Goal: Communication & Community: Share content

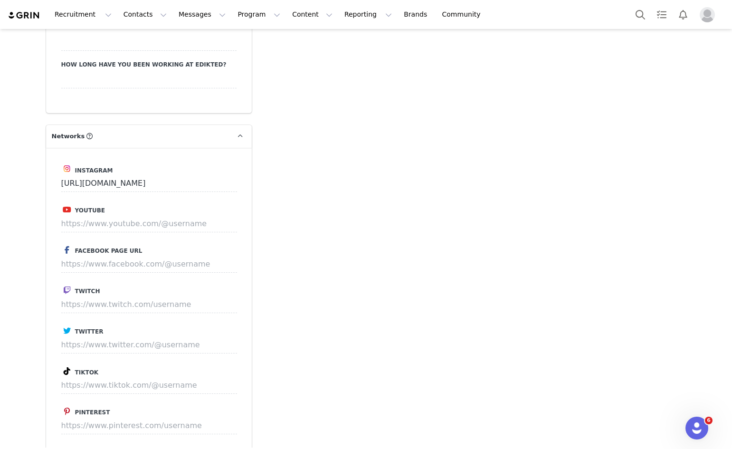
scroll to position [1805, 0]
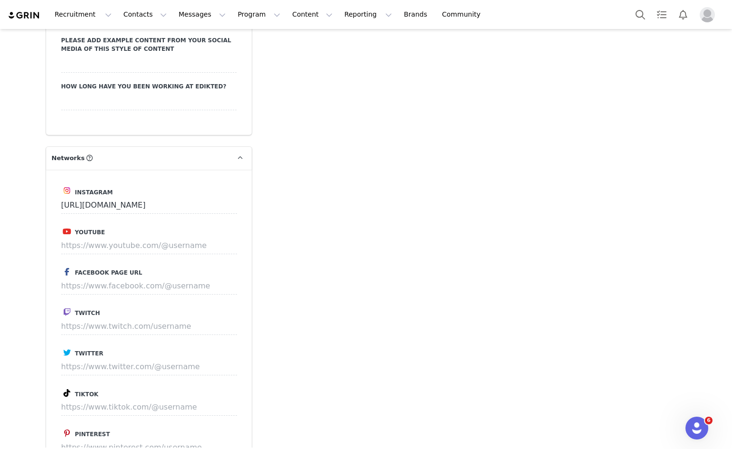
drag, startPoint x: 123, startPoint y: 375, endPoint x: 119, endPoint y: 364, distance: 11.3
click at [123, 374] on div "Instagram https://www.instagram.com/jimenagzzgzz Youtube Facebook Page URL Twit…" at bounding box center [149, 326] width 206 height 313
click at [119, 398] on input at bounding box center [149, 406] width 176 height 17
paste input "[URL][DOMAIN_NAME]"
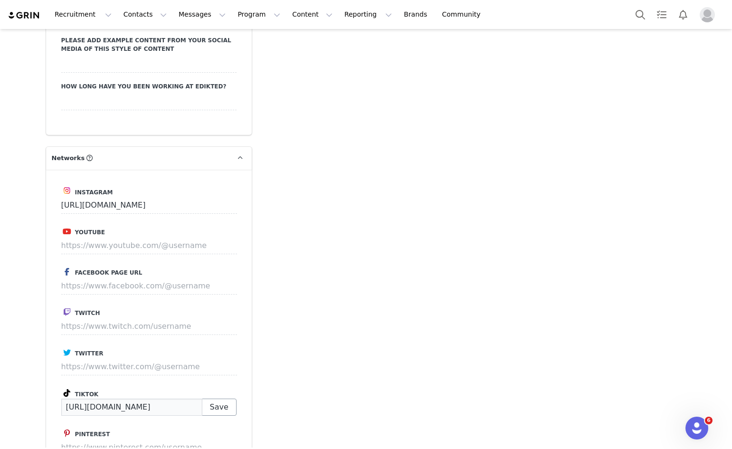
type input "[URL][DOMAIN_NAME]"
click at [207, 398] on button "Save" at bounding box center [219, 406] width 35 height 17
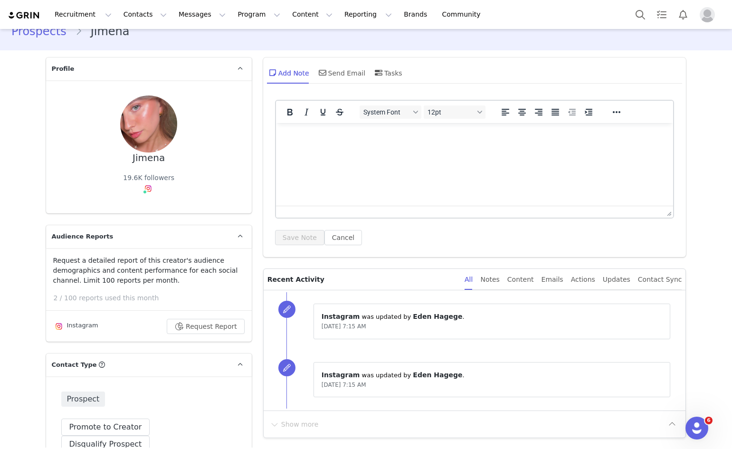
scroll to position [0, 0]
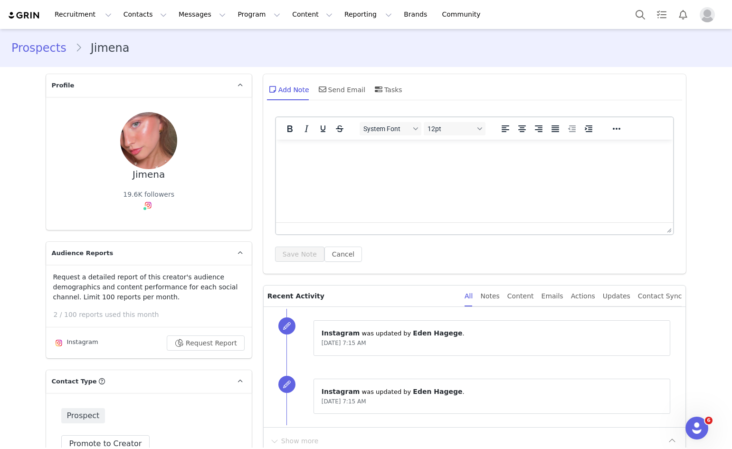
click at [304, 104] on div "Add Note Send Email Tasks" at bounding box center [474, 93] width 423 height 38
drag, startPoint x: 309, startPoint y: 99, endPoint x: 319, endPoint y: 95, distance: 11.0
click at [312, 99] on div "Add Note Send Email Tasks" at bounding box center [334, 89] width 135 height 23
click at [323, 91] on span at bounding box center [322, 89] width 11 height 11
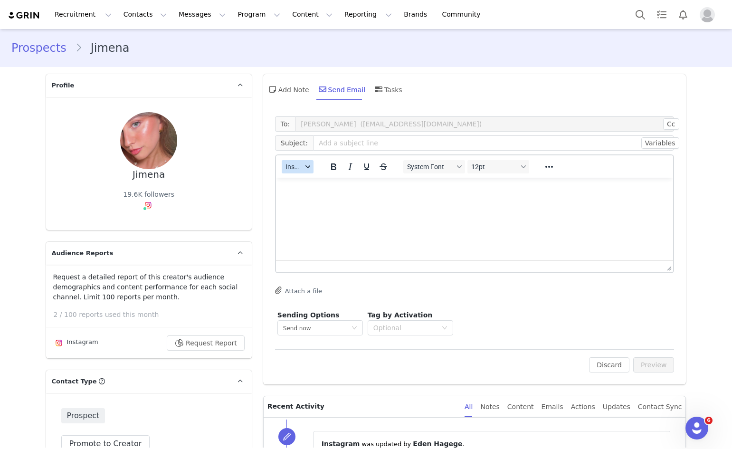
click at [292, 163] on span "Insert" at bounding box center [293, 167] width 17 height 8
click at [290, 175] on div "Insert Template Insert Variable Insert Signature" at bounding box center [327, 198] width 95 height 49
click at [316, 180] on div "Insert Template" at bounding box center [328, 183] width 85 height 11
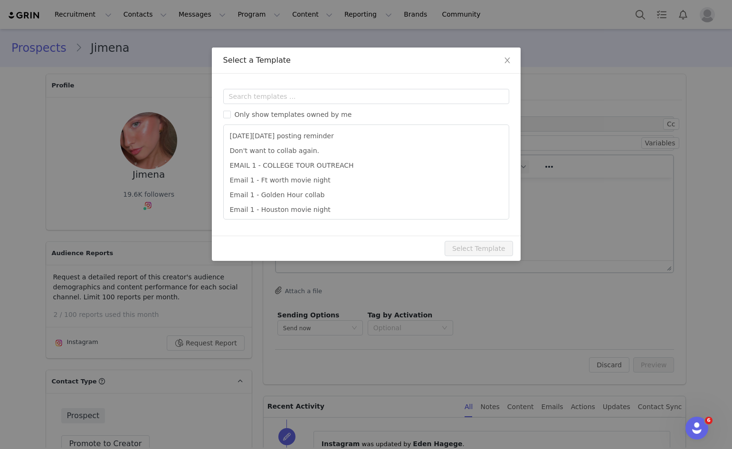
click at [330, 107] on div "Only show templates owned by me Black Friday posting reminder Don't want to col…" at bounding box center [366, 154] width 286 height 131
click at [329, 104] on div "Only show templates owned by me Black Friday posting reminder Don't want to col…" at bounding box center [366, 154] width 286 height 131
click at [328, 101] on input "text" at bounding box center [366, 96] width 286 height 15
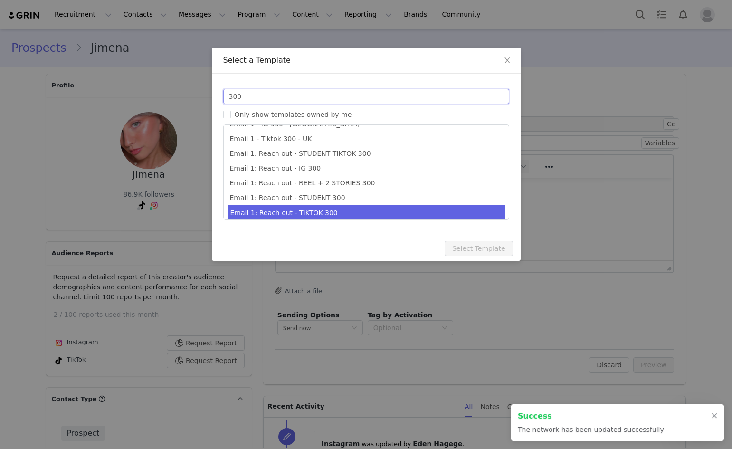
scroll to position [18, 0]
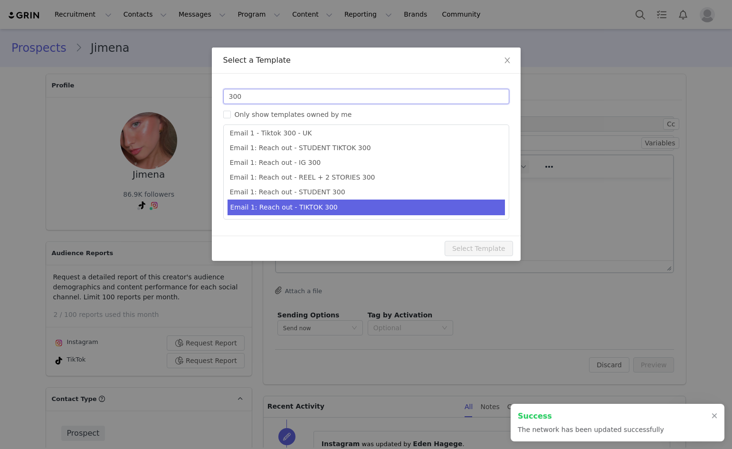
type input "300"
click at [324, 206] on li "Email 1: Reach out - TIKTOK 300" at bounding box center [365, 207] width 277 height 16
type input "Collab with Edikted 🧡🤎💛"
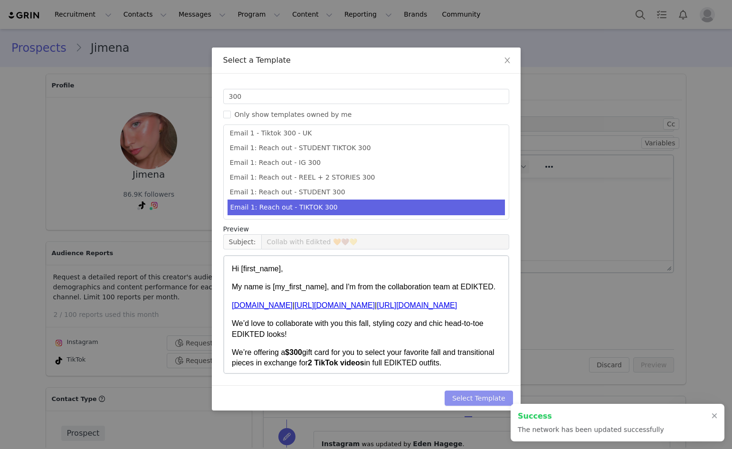
click at [461, 399] on button "Select Template" at bounding box center [478, 397] width 68 height 15
type input "Collab with Edikted 🧡🤎💛"
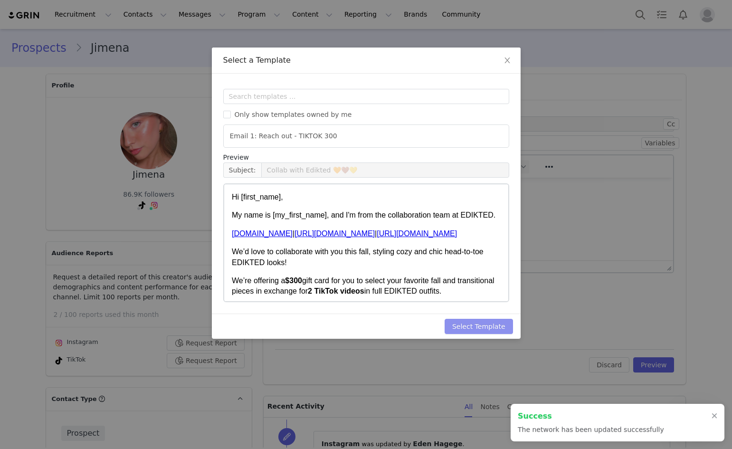
scroll to position [0, 0]
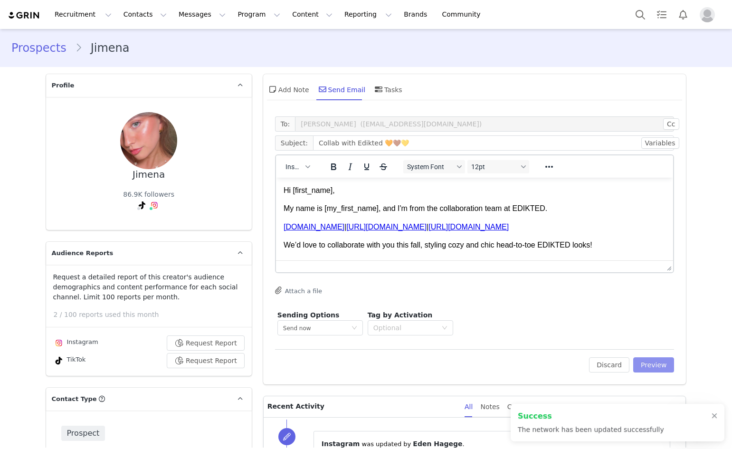
drag, startPoint x: 640, startPoint y: 370, endPoint x: 484, endPoint y: 289, distance: 176.3
click at [639, 369] on button "Preview" at bounding box center [653, 364] width 41 height 15
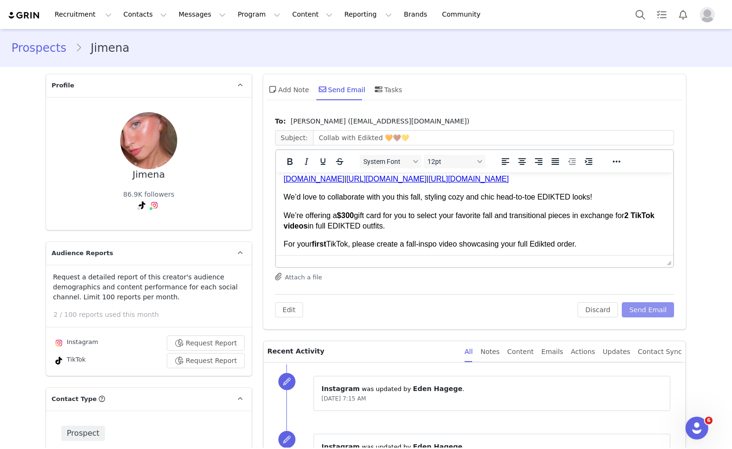
scroll to position [47, 0]
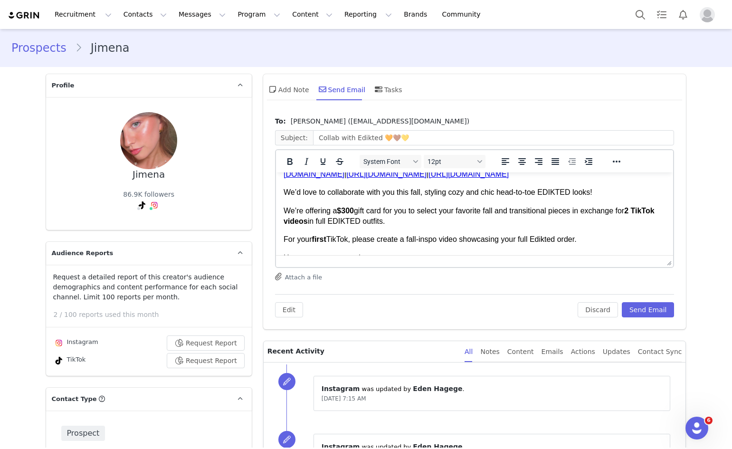
click at [631, 321] on div "To: Jimena (jimenagzz@prpl.mx) Subject: Collab with Edikted 🧡🤎💛 System Font 12p…" at bounding box center [474, 220] width 423 height 217
drag, startPoint x: 628, startPoint y: 314, endPoint x: 616, endPoint y: 312, distance: 12.6
click at [627, 314] on button "Send Email" at bounding box center [648, 309] width 53 height 15
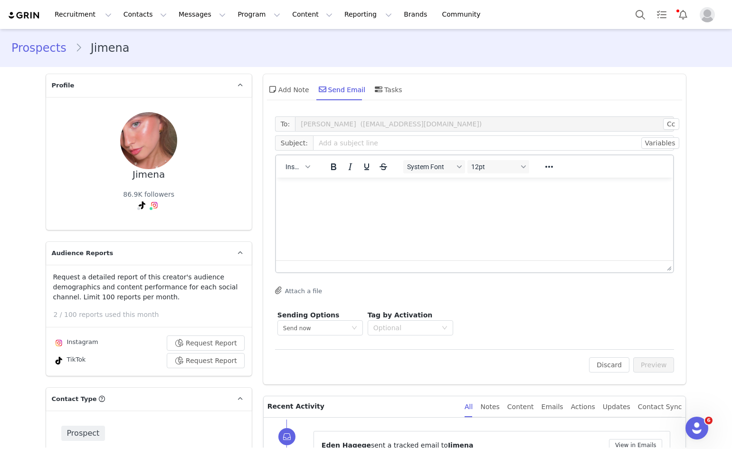
scroll to position [0, 0]
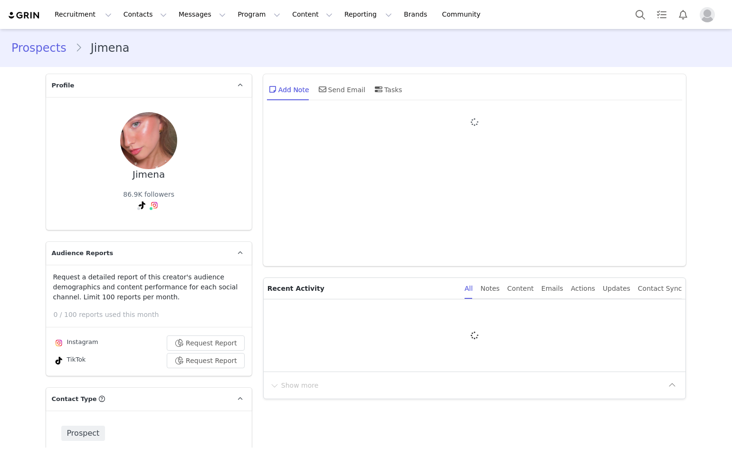
type input "+1 ([GEOGRAPHIC_DATA])"
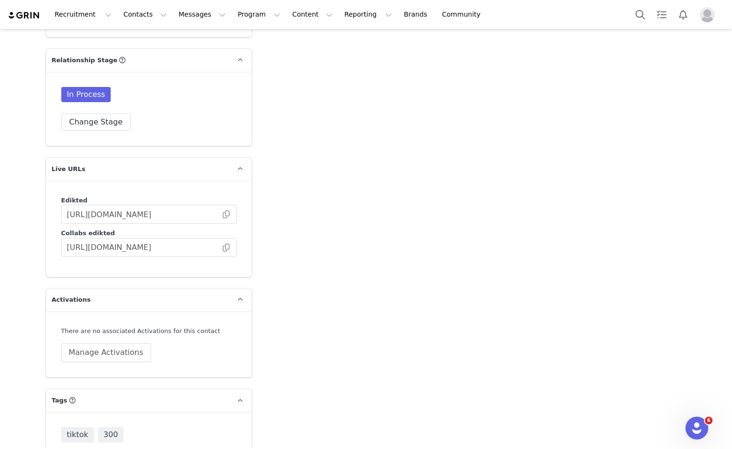
scroll to position [2449, 0]
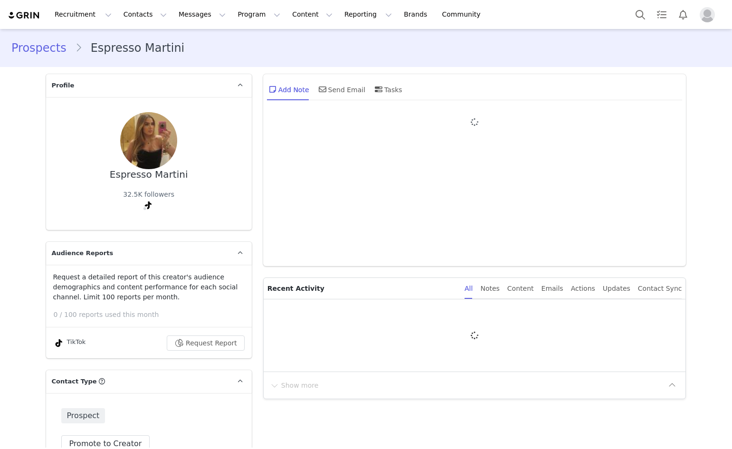
type input "+1 ([GEOGRAPHIC_DATA])"
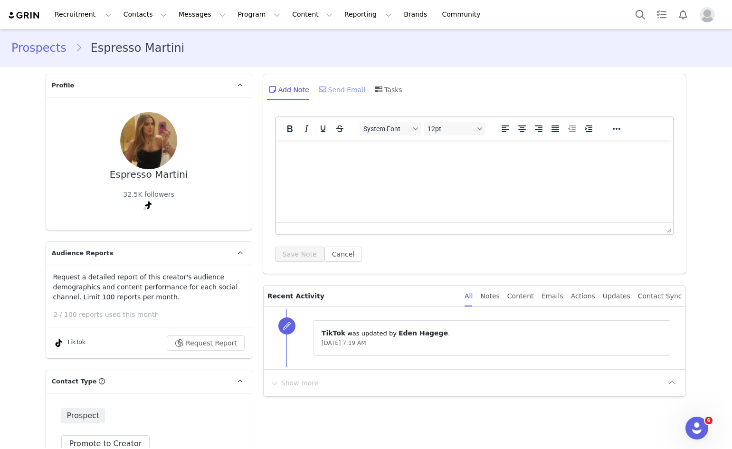
click at [329, 86] on div "Send Email" at bounding box center [341, 89] width 49 height 23
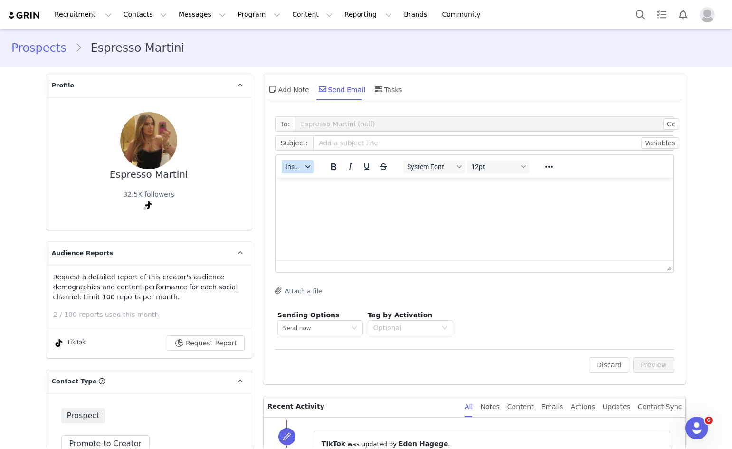
click at [297, 163] on span "Insert" at bounding box center [293, 167] width 17 height 8
click at [292, 177] on div "Insert Template" at bounding box center [327, 183] width 95 height 15
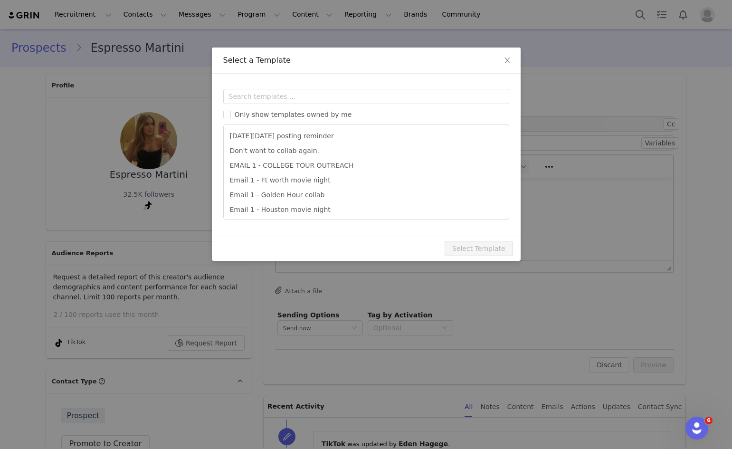
click at [339, 85] on div "Templates Only show templates owned by me Black Friday posting reminder Don't w…" at bounding box center [366, 155] width 309 height 162
click at [510, 59] on icon "icon: close" at bounding box center [507, 61] width 8 height 8
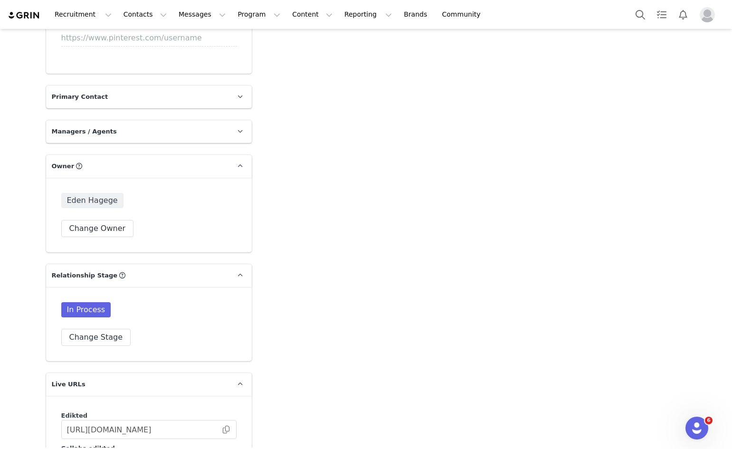
scroll to position [2194, 0]
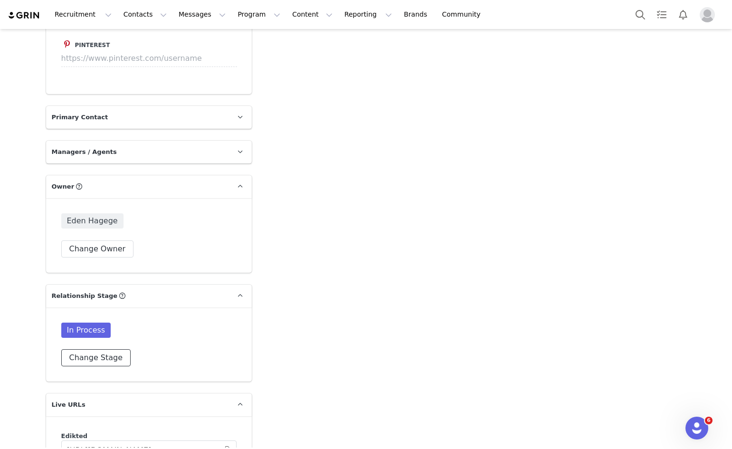
click at [110, 349] on button "Change Stage" at bounding box center [96, 357] width 70 height 17
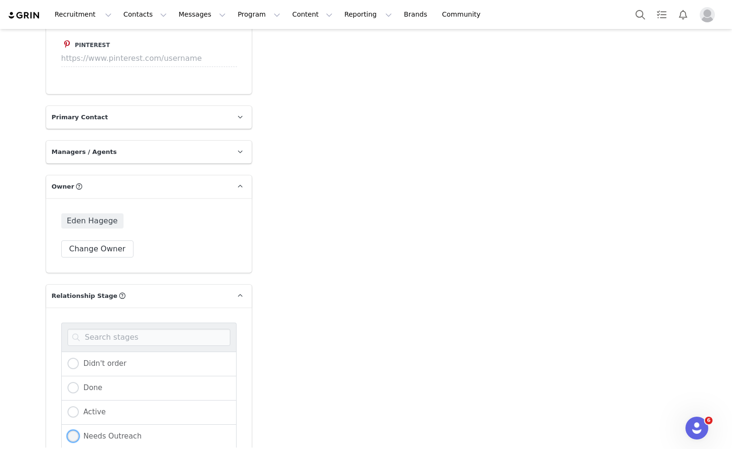
click at [129, 430] on label "Needs Outreach" at bounding box center [104, 436] width 75 height 12
click at [79, 430] on input "Needs Outreach" at bounding box center [72, 436] width 11 height 12
radio input "true"
radio input "false"
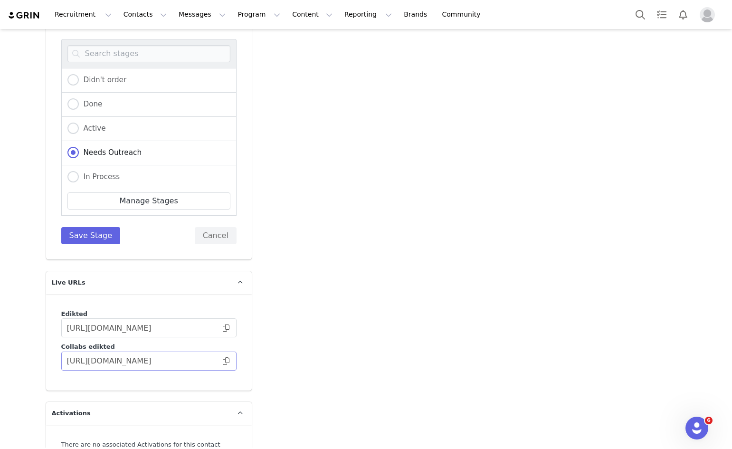
scroll to position [2478, 0]
click at [85, 226] on button "Save Stage" at bounding box center [90, 234] width 59 height 17
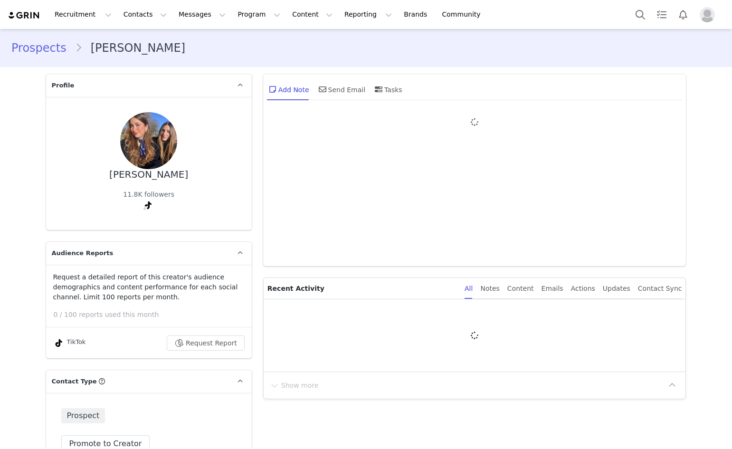
type input "+1 ([GEOGRAPHIC_DATA])"
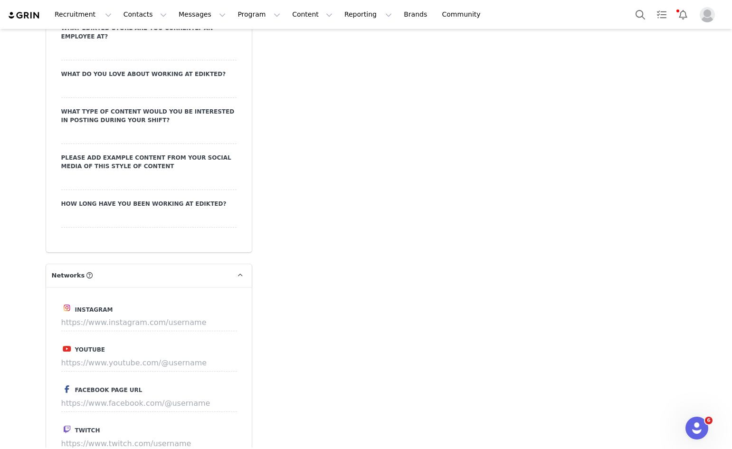
scroll to position [1805, 0]
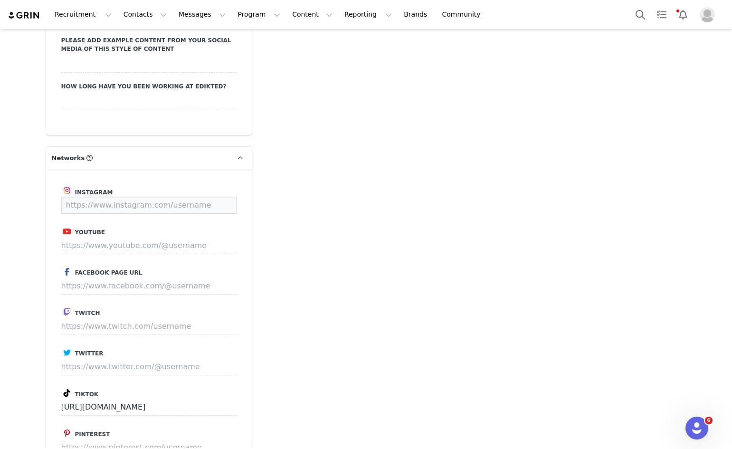
click at [145, 197] on input at bounding box center [149, 205] width 176 height 17
paste input "https://www.instagram.com/isabelaarnaizv/"
drag, startPoint x: 192, startPoint y: 156, endPoint x: 199, endPoint y: 158, distance: 7.5
click at [193, 197] on input "https://www.instagram.com/isabelaarnaizv/" at bounding box center [131, 205] width 141 height 17
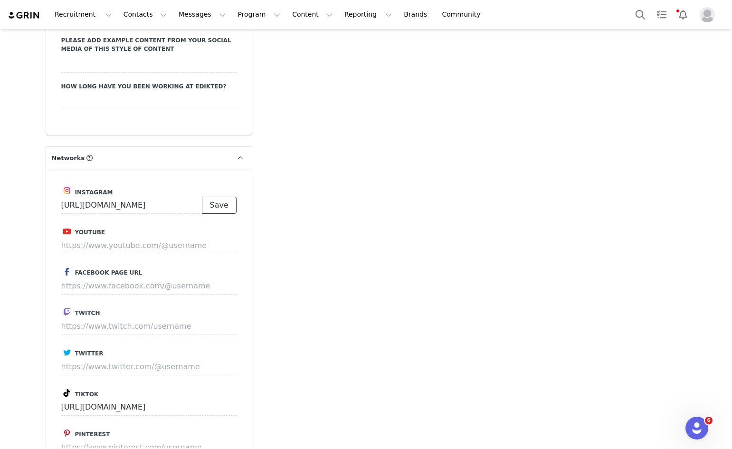
click at [209, 197] on button "Save" at bounding box center [219, 205] width 35 height 17
type input "https://www.instagram.com/isabelaarnaizv"
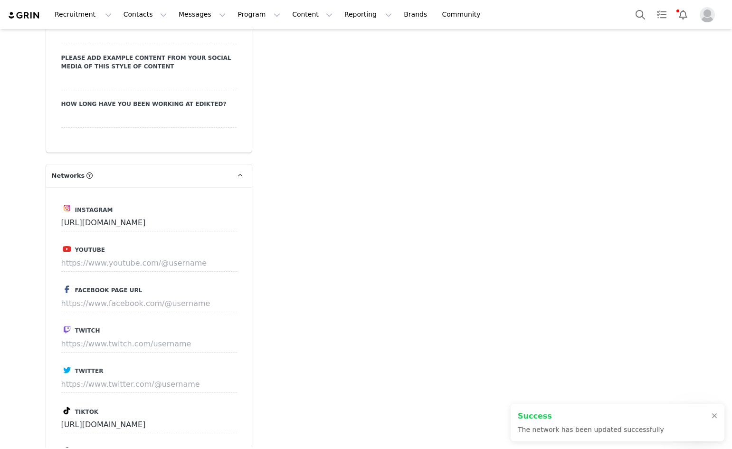
scroll to position [1822, 0]
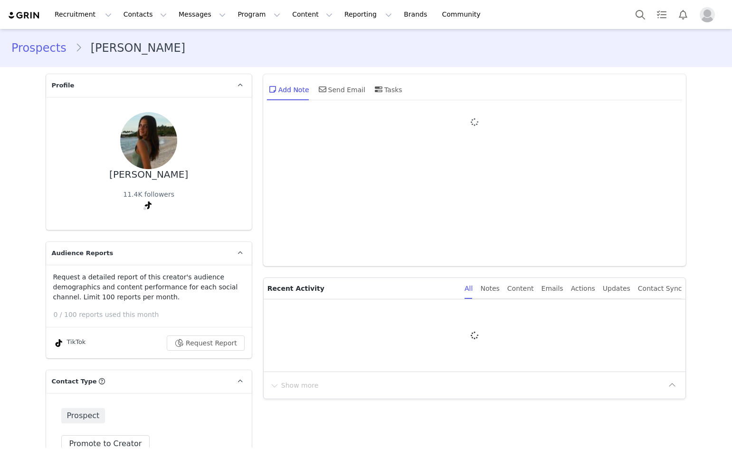
type input "+1 ([GEOGRAPHIC_DATA])"
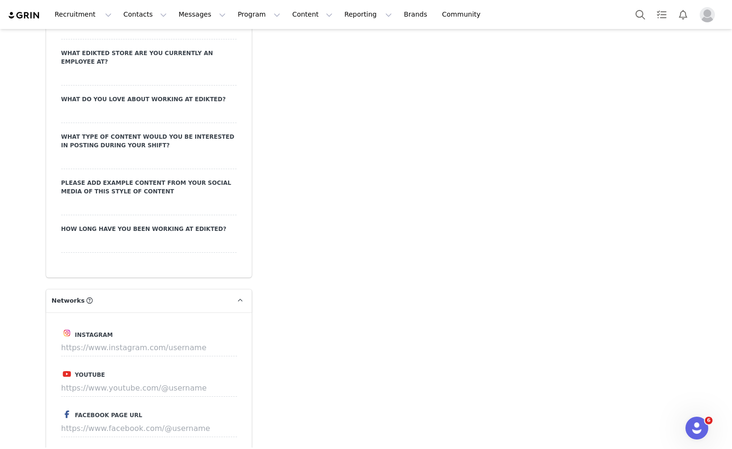
scroll to position [1757, 0]
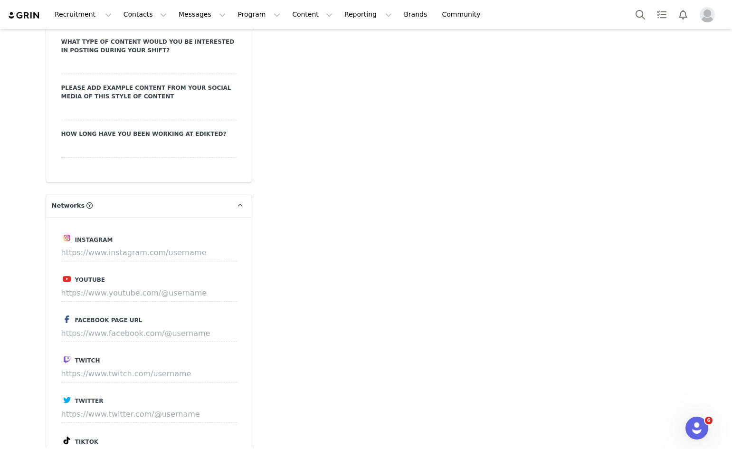
drag, startPoint x: 139, startPoint y: 230, endPoint x: 140, endPoint y: 222, distance: 8.1
click at [139, 273] on label "Youtube" at bounding box center [148, 278] width 175 height 11
click at [145, 244] on input at bounding box center [149, 252] width 176 height 17
paste input "https://www.instagram.com/juanavidals?igsh=MWoxMGRnejFxdHNiZg=="
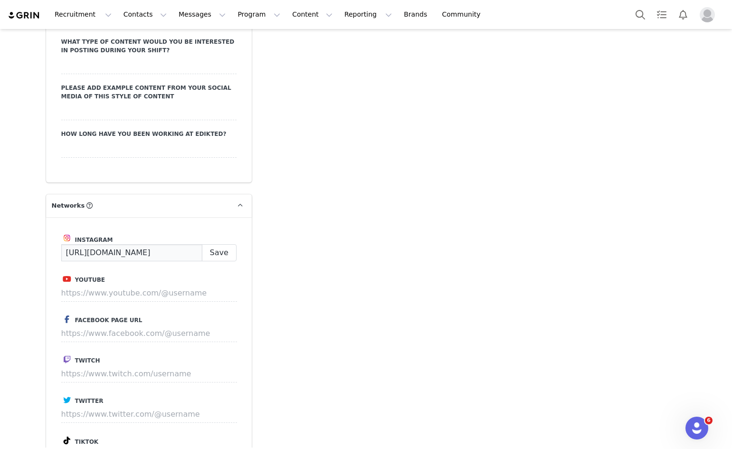
click at [195, 244] on input "https://www.instagram.com/juanavidals" at bounding box center [131, 252] width 141 height 17
type input "https://www.instagram.com/juanavidals"
click at [215, 244] on button "Save" at bounding box center [219, 252] width 35 height 17
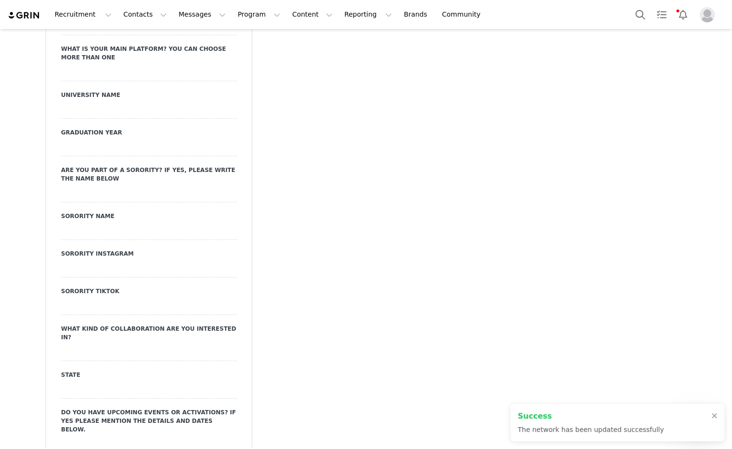
click at [216, 344] on div at bounding box center [148, 352] width 175 height 17
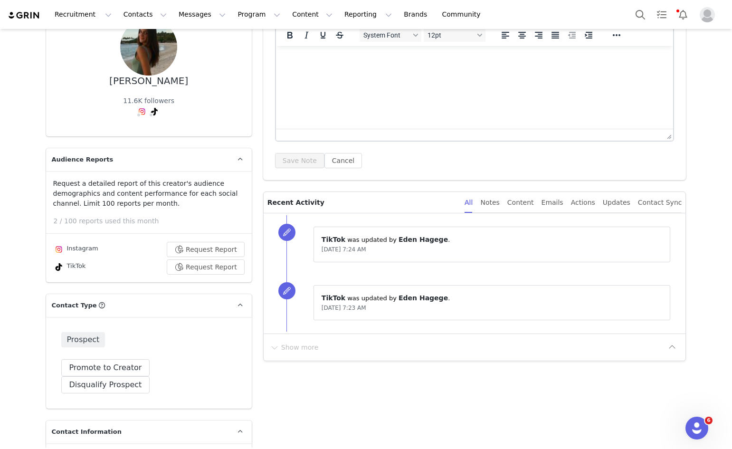
scroll to position [0, 0]
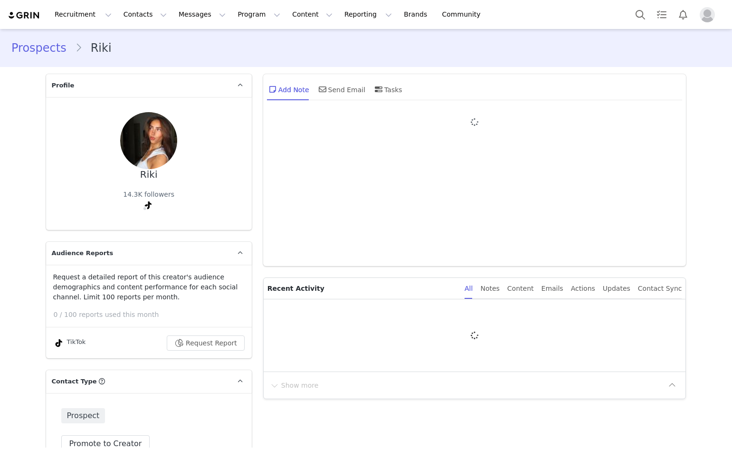
type input "+1 ([GEOGRAPHIC_DATA])"
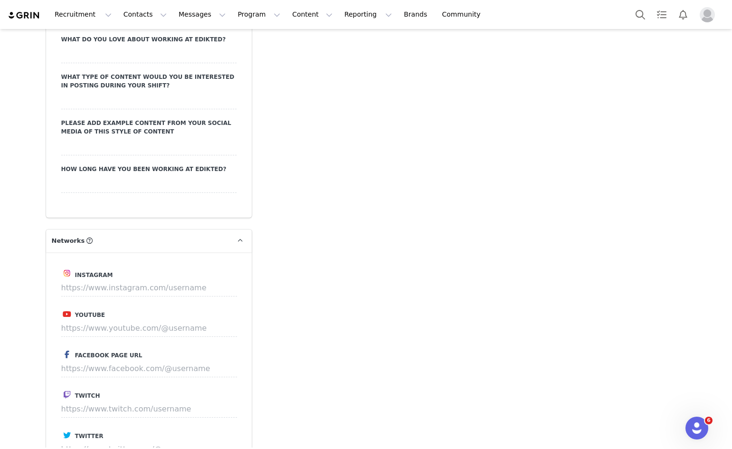
scroll to position [1852, 0]
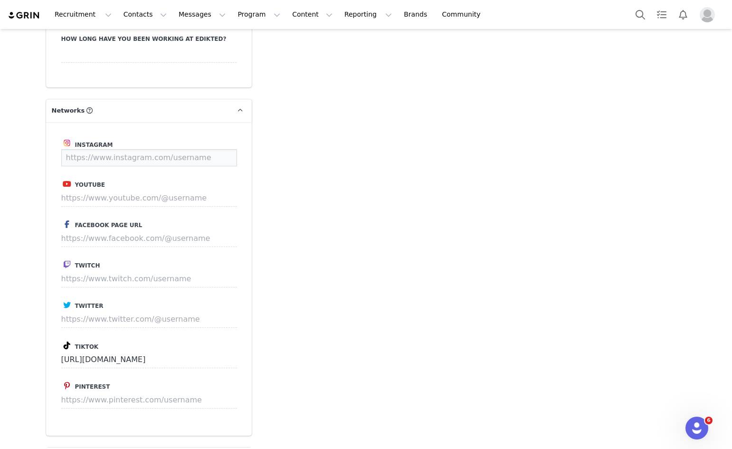
click at [164, 149] on input at bounding box center [149, 157] width 176 height 17
paste input "[URL][DOMAIN_NAME]"
click at [219, 149] on button "Save" at bounding box center [219, 157] width 35 height 17
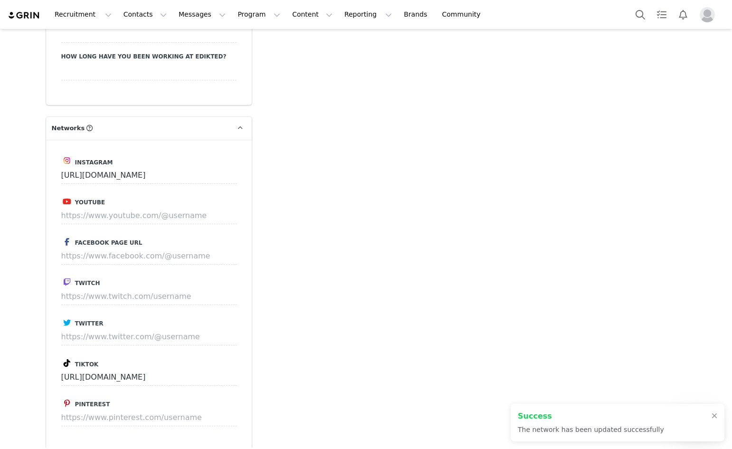
type input "[URL][DOMAIN_NAME]"
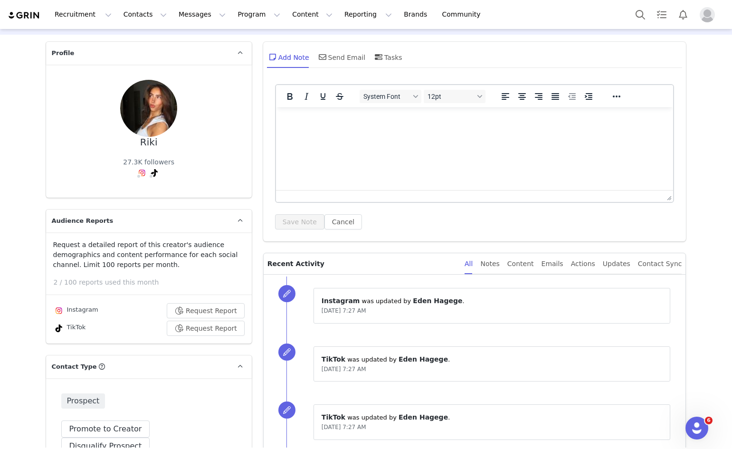
scroll to position [18, 0]
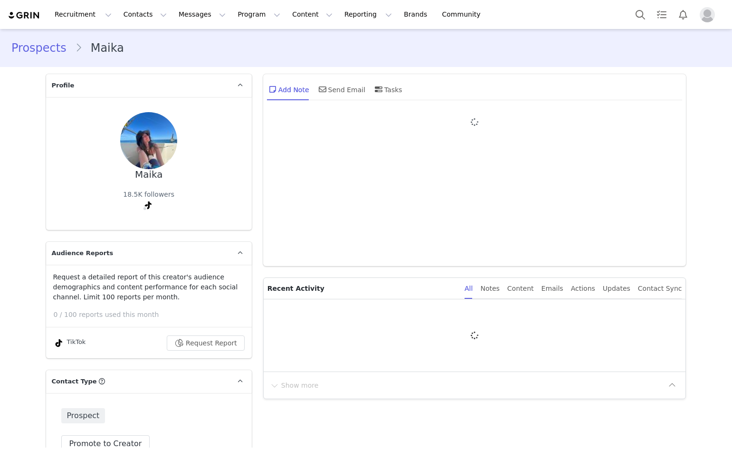
type input "+1 ([GEOGRAPHIC_DATA])"
